Goal: Communication & Community: Connect with others

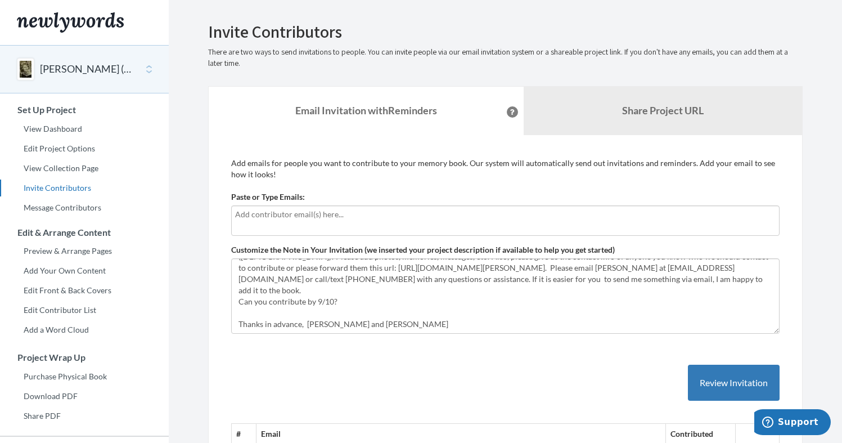
click at [310, 217] on input "text" at bounding box center [505, 214] width 541 height 12
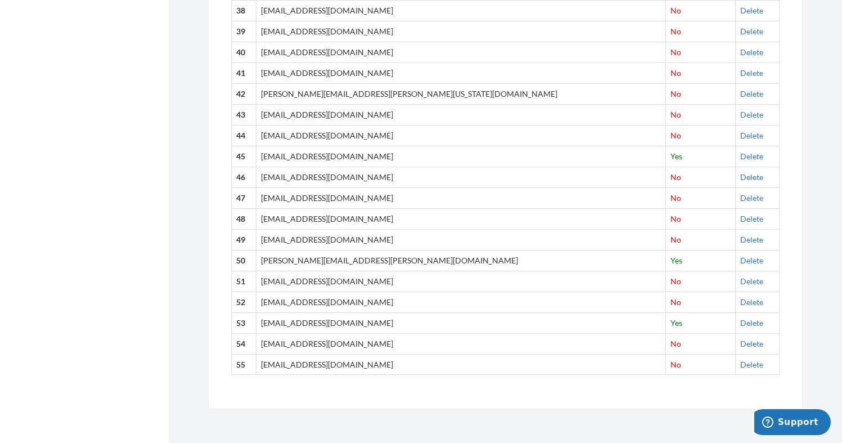
scroll to position [1214, 0]
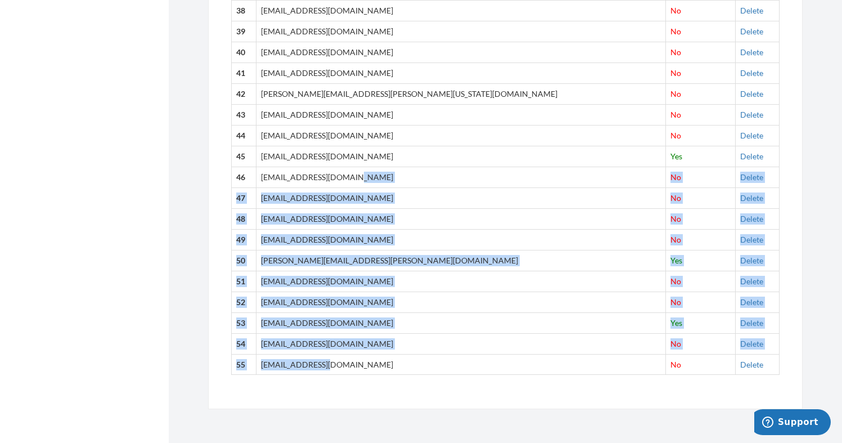
drag, startPoint x: 371, startPoint y: 363, endPoint x: 297, endPoint y: 182, distance: 195.8
click at [315, 236] on td "[EMAIL_ADDRESS][DOMAIN_NAME]" at bounding box center [460, 239] width 409 height 21
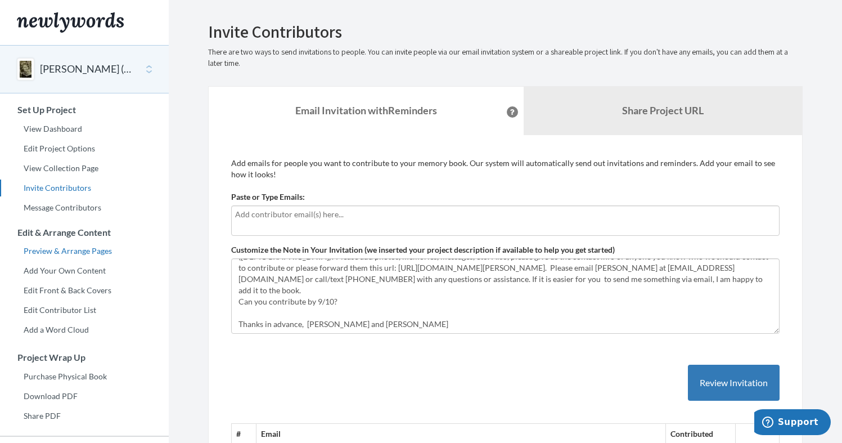
scroll to position [0, 0]
click at [127, 67] on button "[PERSON_NAME] ([PERSON_NAME]) [PERSON_NAME] 80th Birthday" at bounding box center [85, 69] width 91 height 15
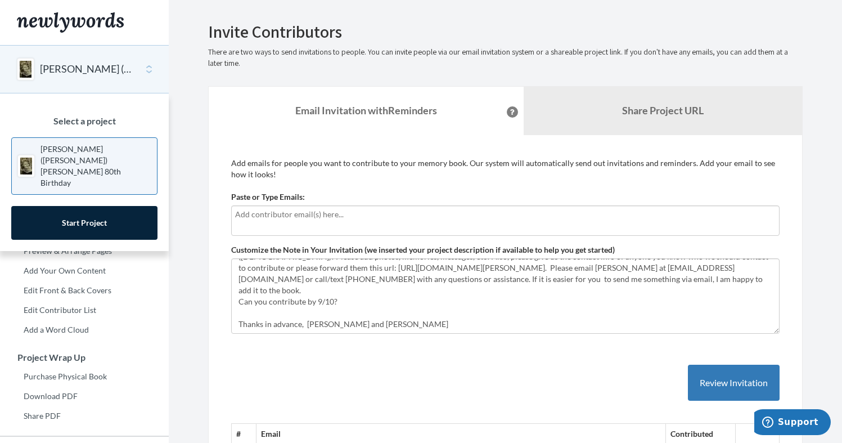
click at [304, 33] on h2 "Invite Contributors" at bounding box center [505, 31] width 595 height 19
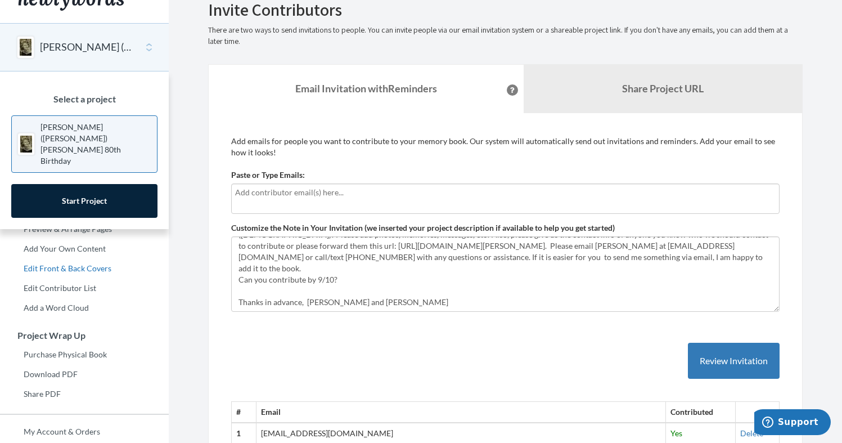
scroll to position [22, 0]
click at [66, 303] on link "Add a Word Cloud" at bounding box center [84, 307] width 169 height 17
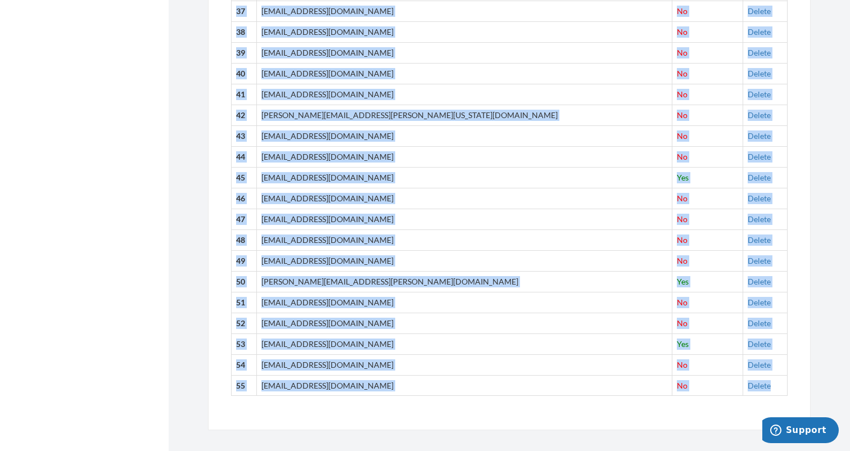
scroll to position [1206, 0]
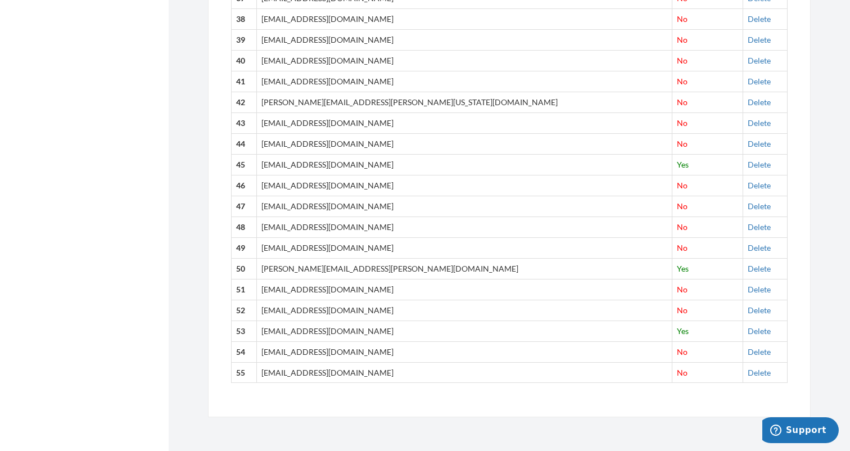
drag, startPoint x: 282, startPoint y: 62, endPoint x: 631, endPoint y: 412, distance: 493.6
copy table "# Email Contributed 1"
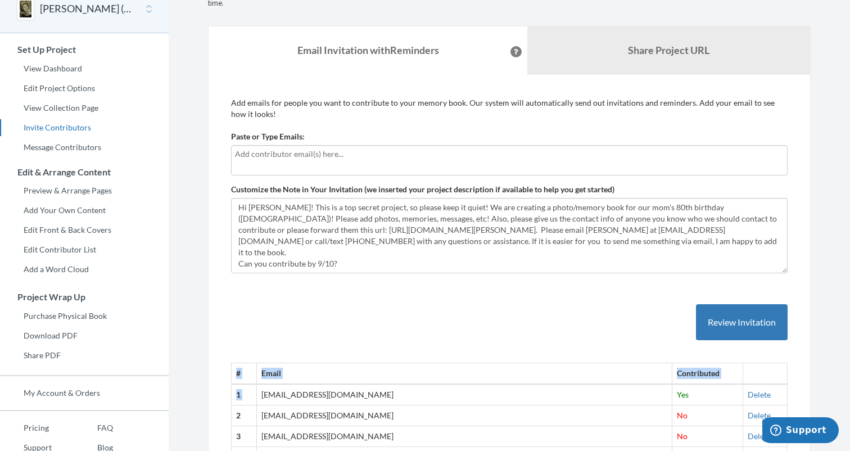
scroll to position [34, 0]
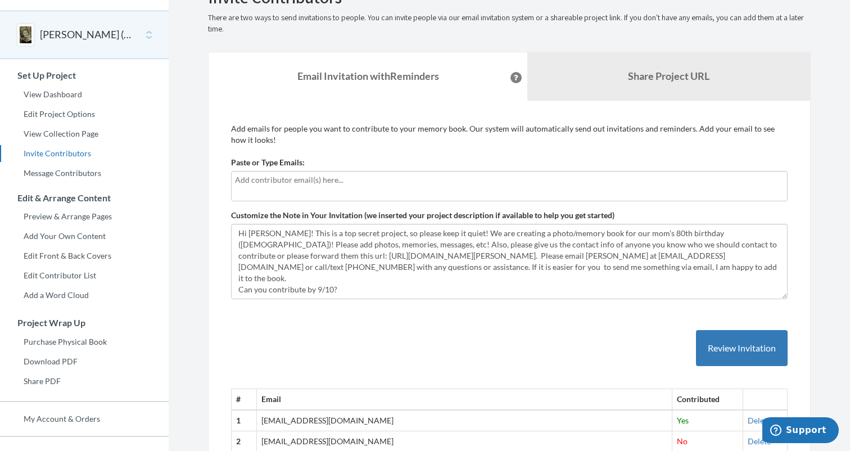
click at [258, 178] on input "text" at bounding box center [509, 180] width 549 height 12
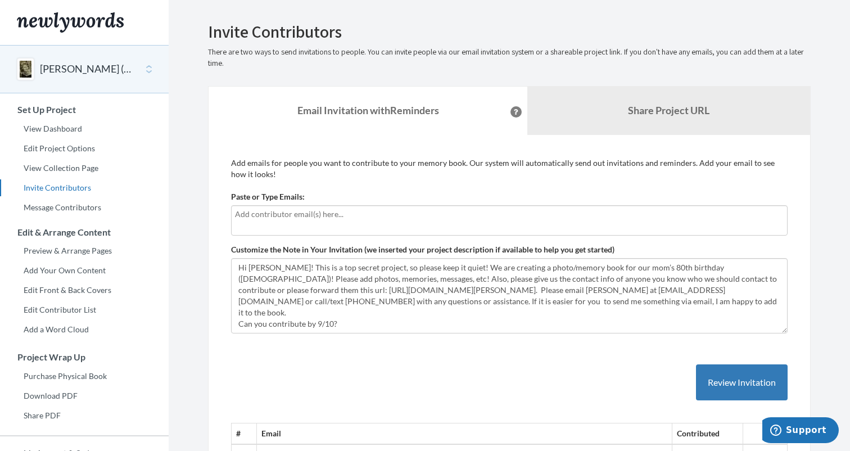
scroll to position [0, 0]
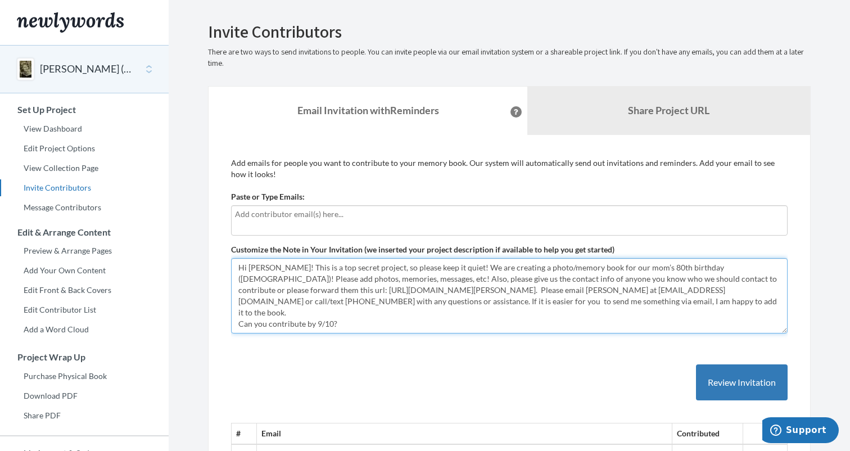
drag, startPoint x: 276, startPoint y: 267, endPoint x: 248, endPoint y: 265, distance: 27.7
click at [248, 265] on textarea "Hi [PERSON_NAME]! This is a top secret project, so please keep it quiet! We are…" at bounding box center [509, 295] width 557 height 75
type textarea "Hi! This is a top secret project, so please keep it quiet! We are creating a ph…"
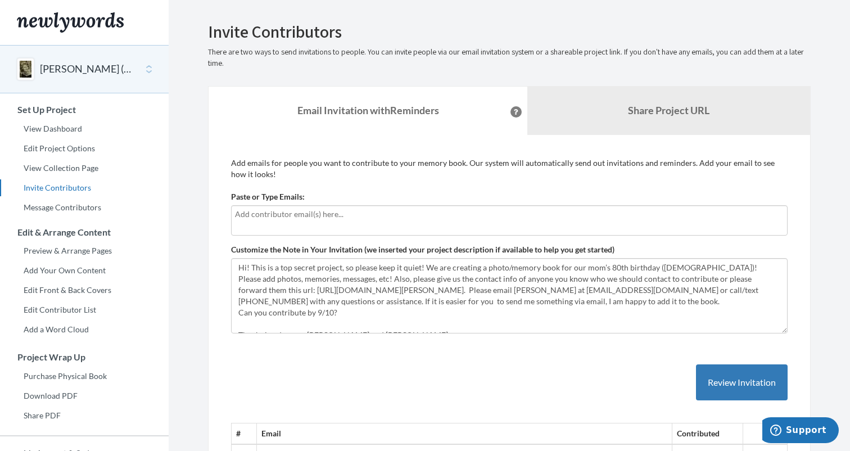
click at [249, 218] on input "text" at bounding box center [509, 214] width 549 height 12
